Goal: Navigation & Orientation: Go to known website

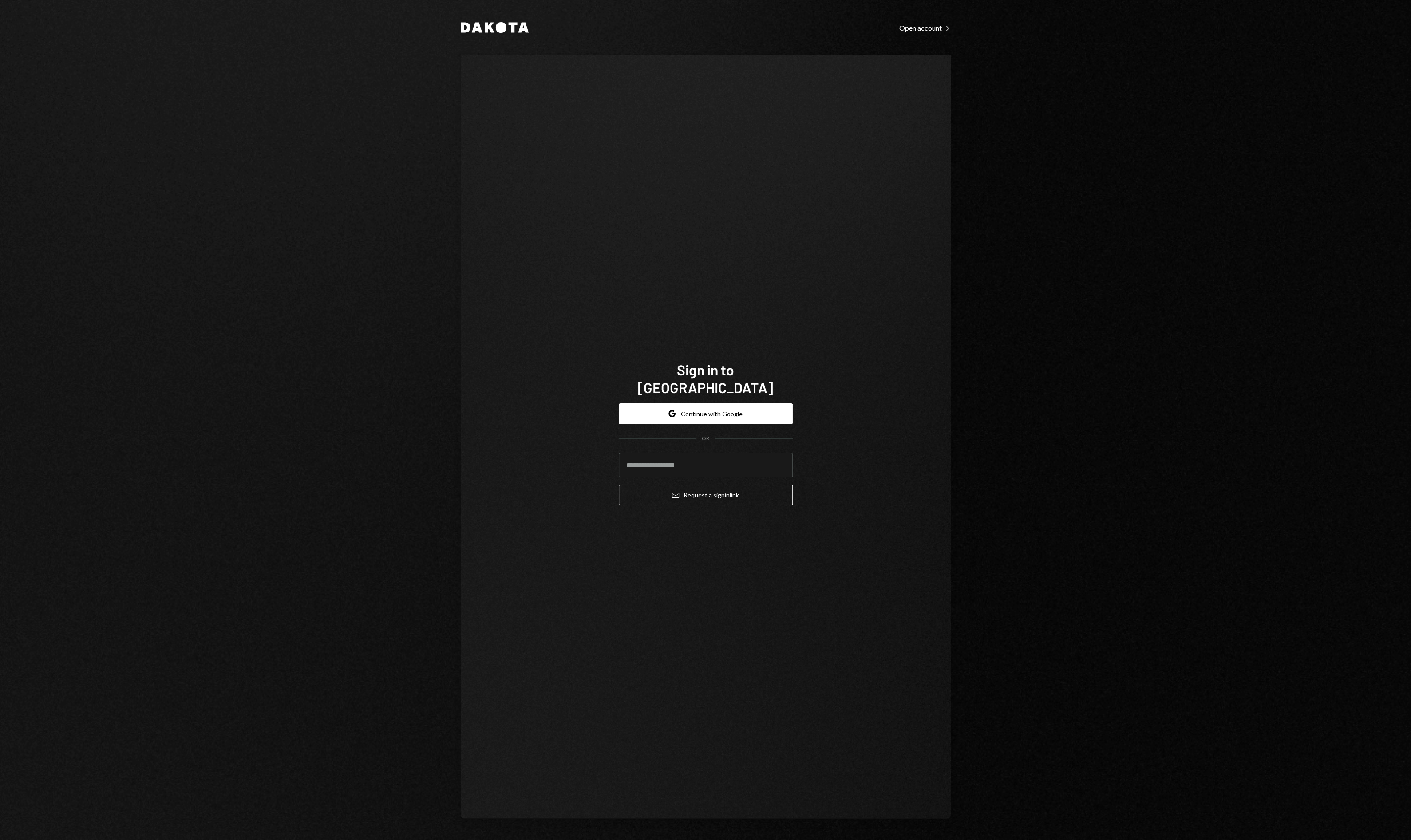
click at [741, 405] on button "Google Continue with Google" at bounding box center [705, 413] width 174 height 21
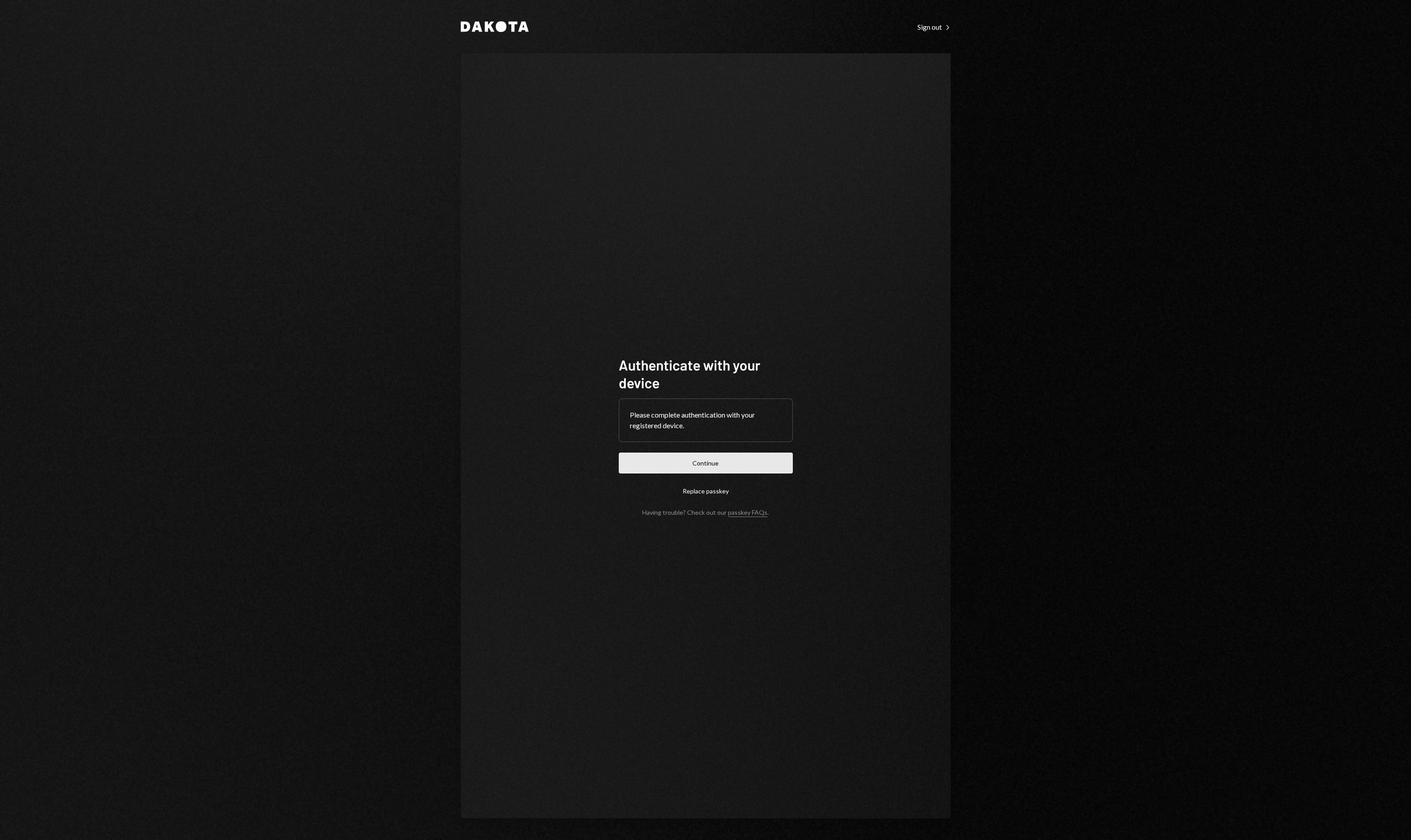
click at [721, 463] on button "Continue" at bounding box center [705, 463] width 174 height 21
